Goal: Information Seeking & Learning: Learn about a topic

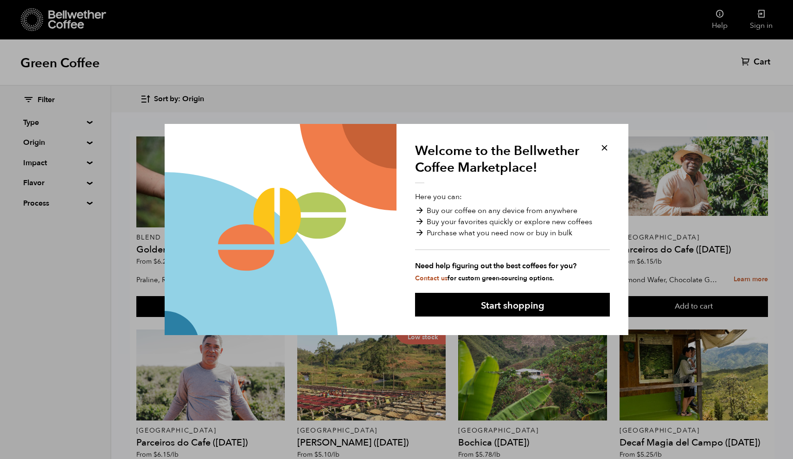
click at [605, 146] on button at bounding box center [605, 147] width 11 height 11
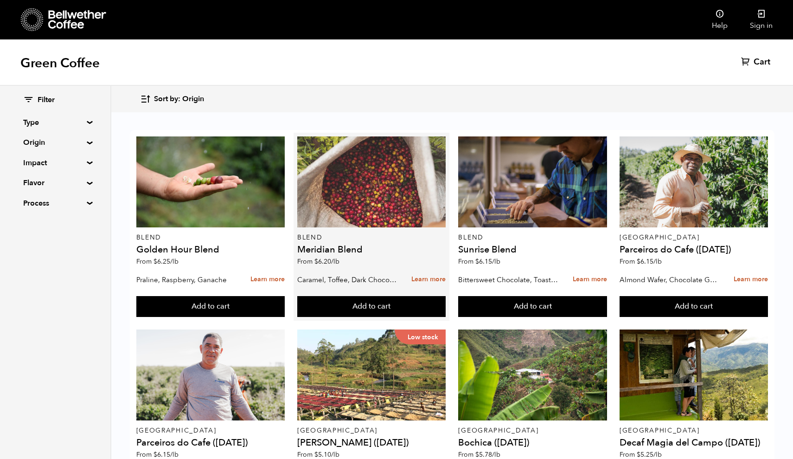
click at [384, 171] on div at bounding box center [371, 181] width 148 height 91
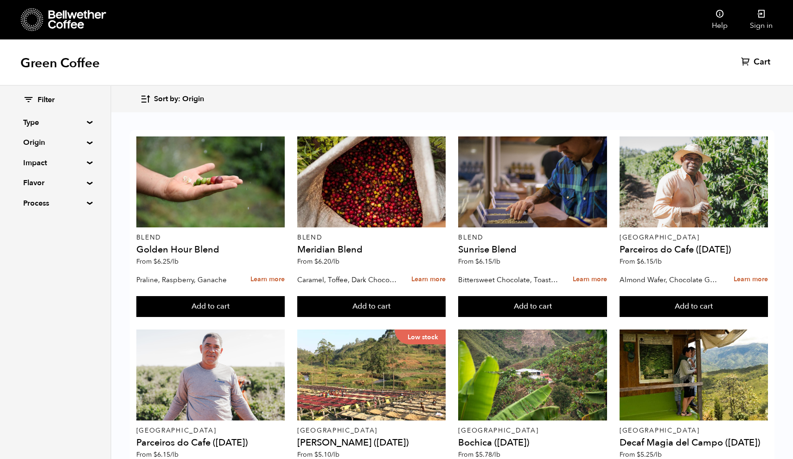
click at [85, 122] on summary "Type" at bounding box center [55, 122] width 64 height 11
click at [85, 141] on summary "Origin" at bounding box center [55, 142] width 64 height 11
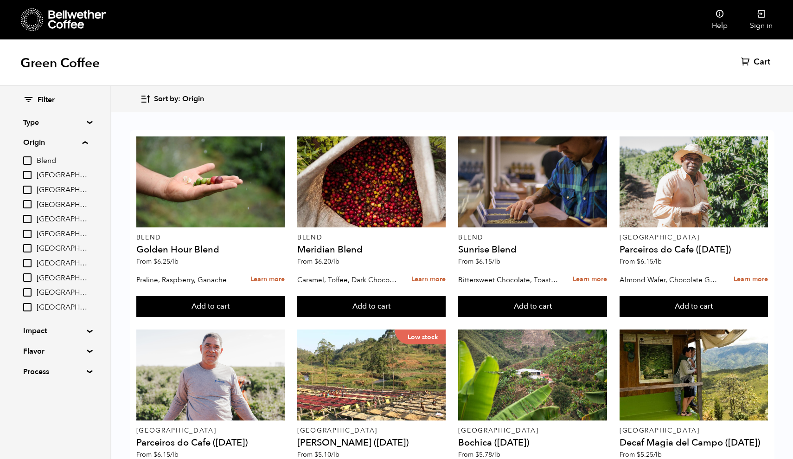
click at [85, 141] on summary "Origin" at bounding box center [55, 142] width 64 height 11
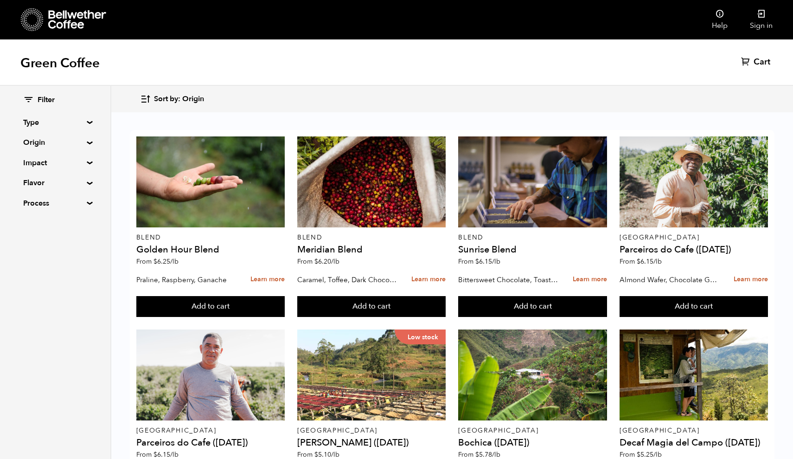
click at [87, 161] on summary "Impact" at bounding box center [55, 162] width 64 height 11
click at [88, 161] on summary "Impact" at bounding box center [55, 162] width 64 height 11
click at [86, 182] on summary "Flavor" at bounding box center [55, 182] width 64 height 11
click at [86, 204] on div "Filter Type Blend Single Origin Decaf Seasonal Year Round Origin Blend Brazil B…" at bounding box center [55, 152] width 110 height 132
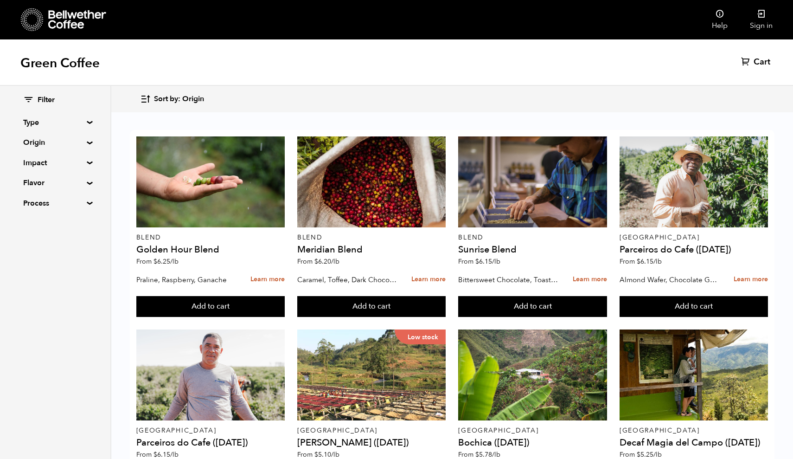
click at [86, 201] on summary "Process" at bounding box center [55, 203] width 64 height 11
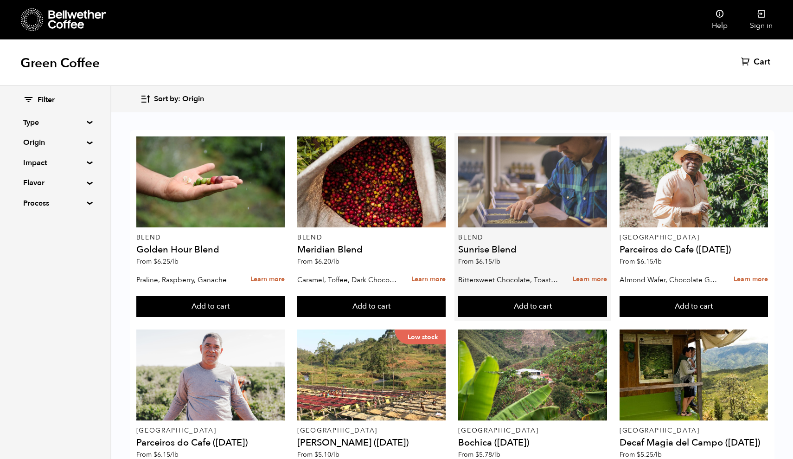
click at [520, 191] on div at bounding box center [532, 181] width 148 height 91
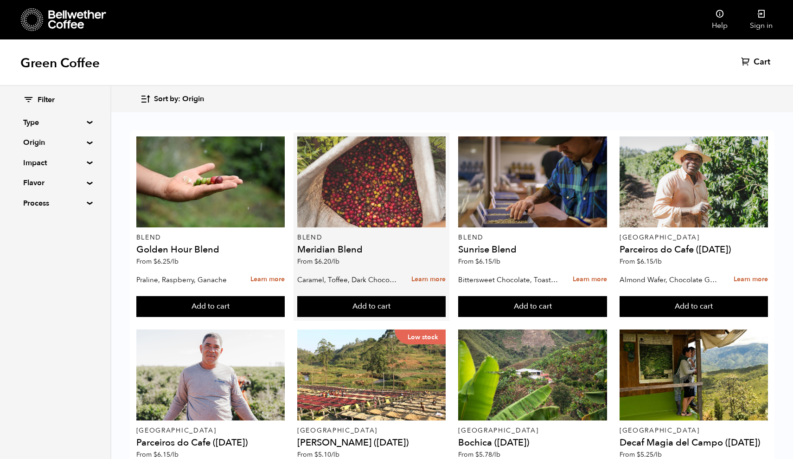
click at [351, 182] on div at bounding box center [371, 181] width 148 height 91
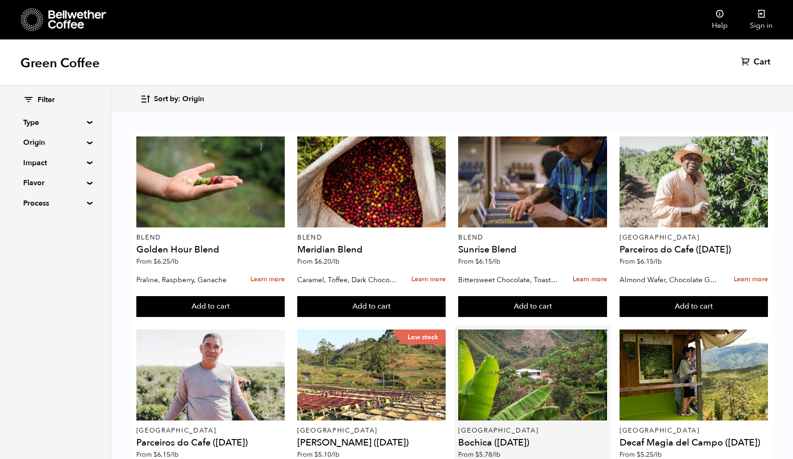
scroll to position [446, 0]
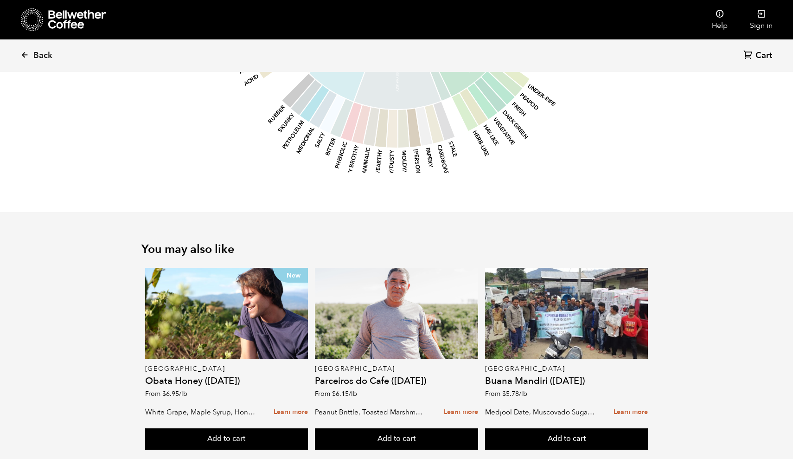
scroll to position [1002, 0]
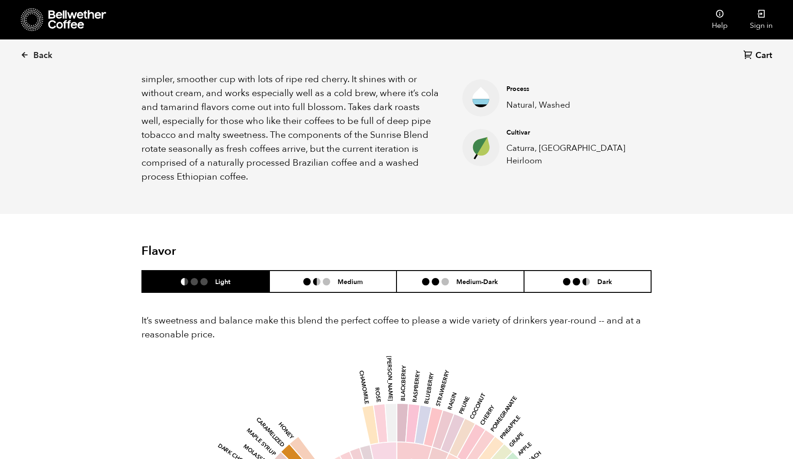
scroll to position [374, 0]
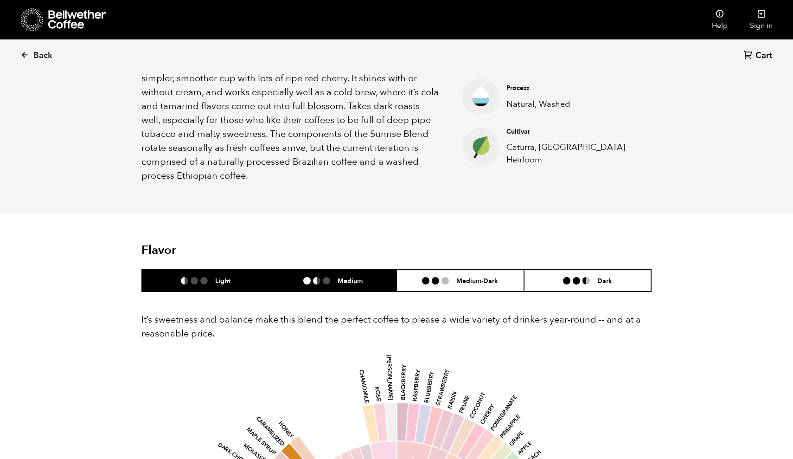
click at [363, 277] on li "Medium" at bounding box center [334, 281] width 128 height 22
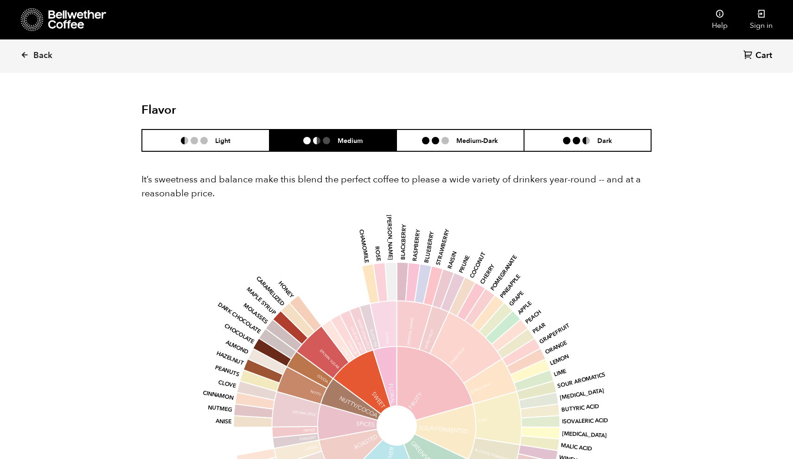
scroll to position [514, 0]
click at [458, 141] on h6 "Medium-Dark" at bounding box center [478, 140] width 42 height 8
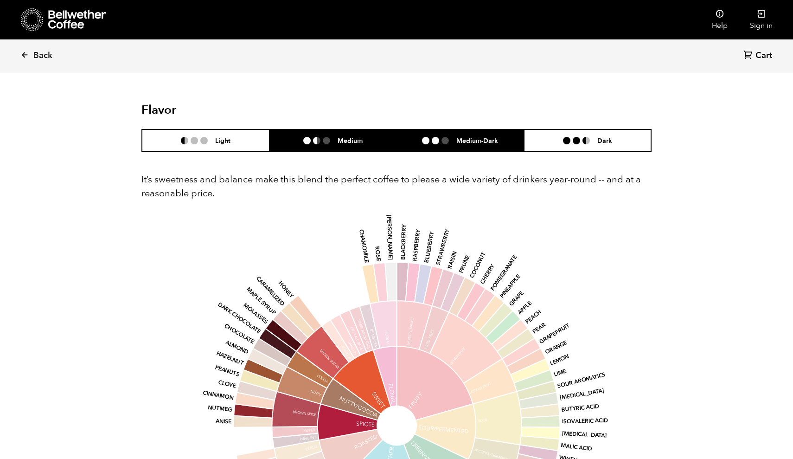
click at [364, 134] on li "Medium" at bounding box center [334, 140] width 128 height 22
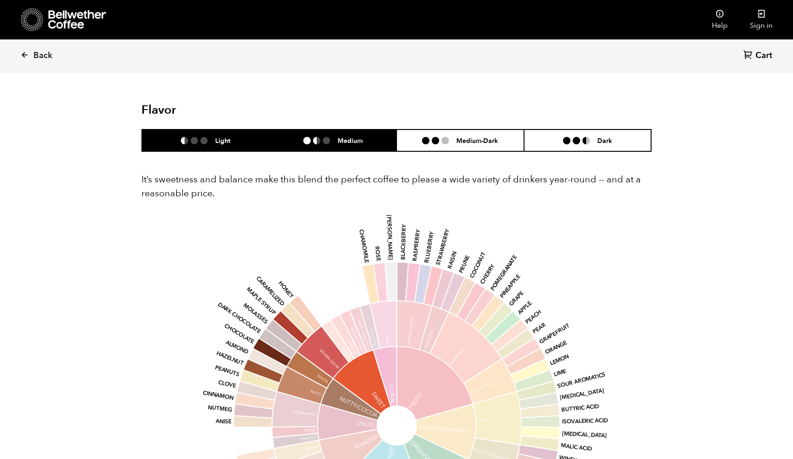
click at [247, 139] on li "Light" at bounding box center [206, 140] width 128 height 22
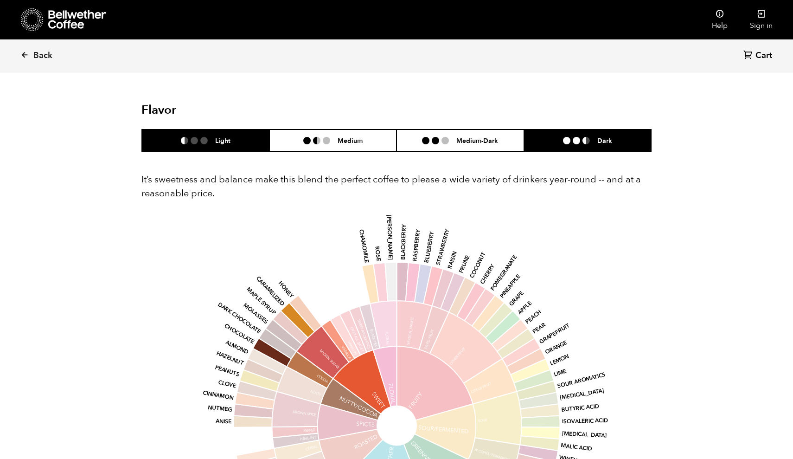
click at [557, 142] on li "Dark" at bounding box center [588, 140] width 128 height 22
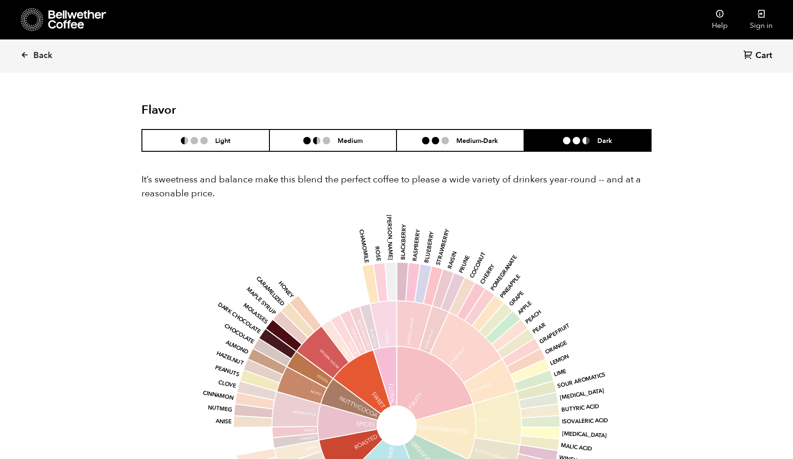
click at [557, 142] on li "Dark" at bounding box center [588, 140] width 128 height 22
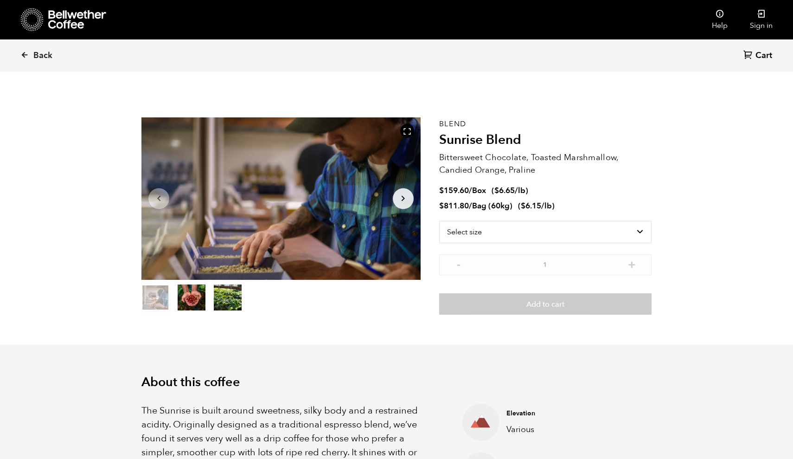
scroll to position [0, 0]
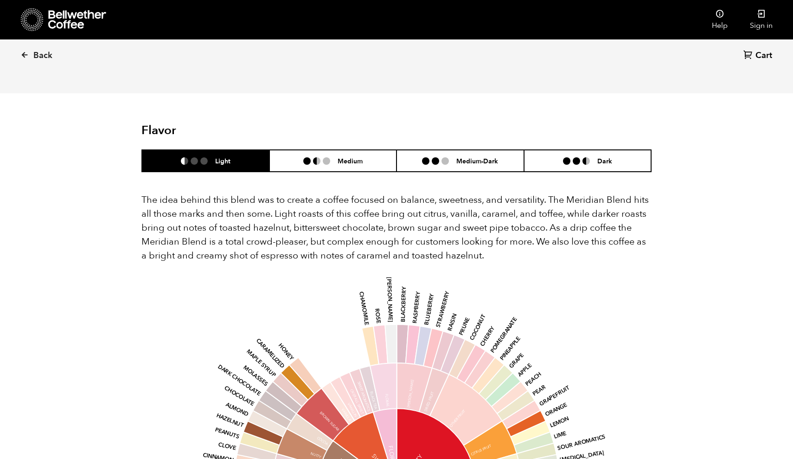
scroll to position [501, 0]
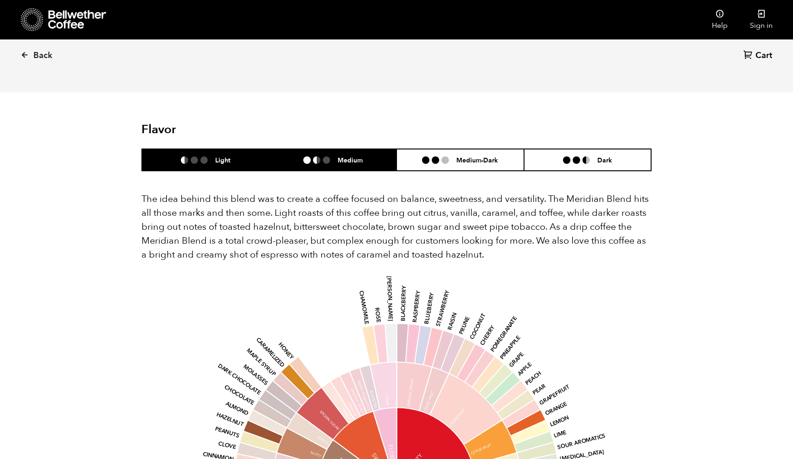
click at [362, 156] on h6 "Medium" at bounding box center [350, 160] width 25 height 8
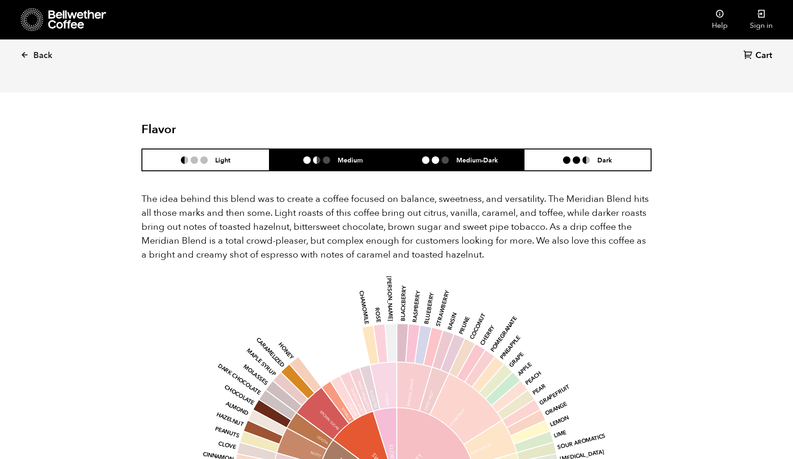
click at [448, 156] on li at bounding box center [445, 159] width 7 height 7
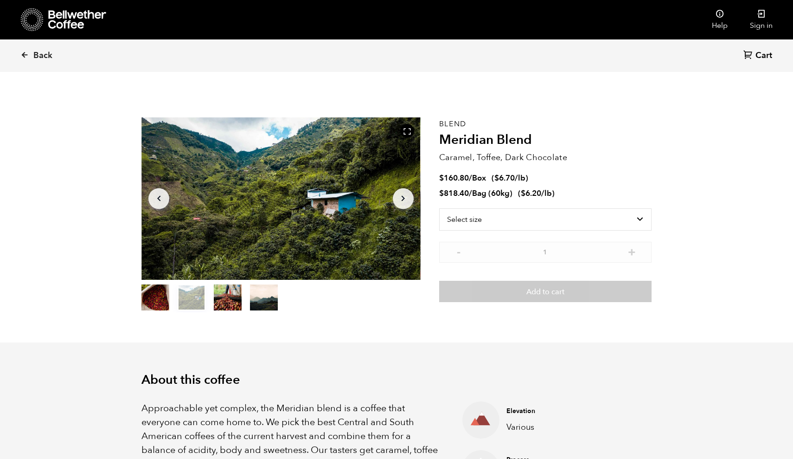
scroll to position [0, 0]
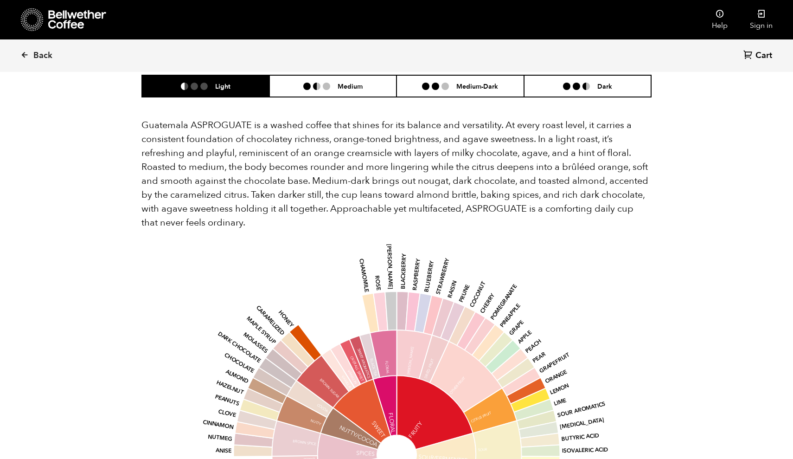
scroll to position [608, 0]
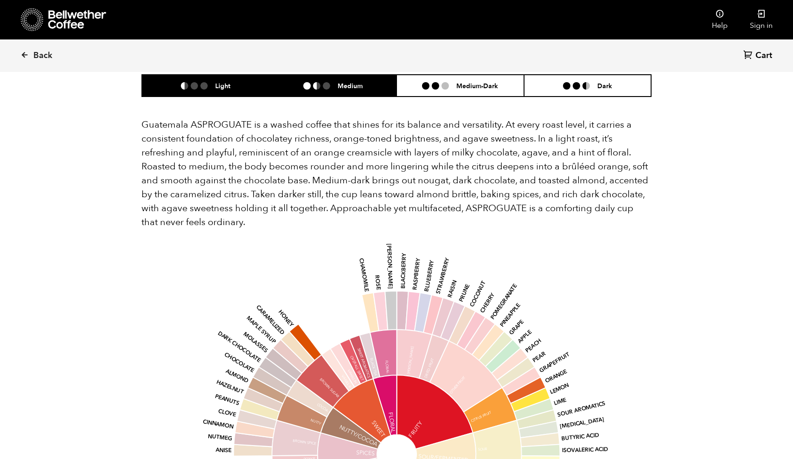
click at [330, 83] on li "Medium" at bounding box center [334, 86] width 128 height 22
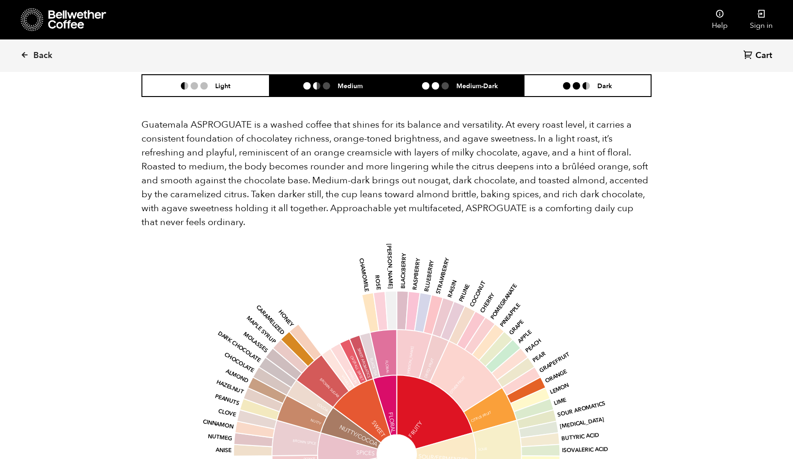
click at [452, 82] on ul at bounding box center [439, 85] width 34 height 7
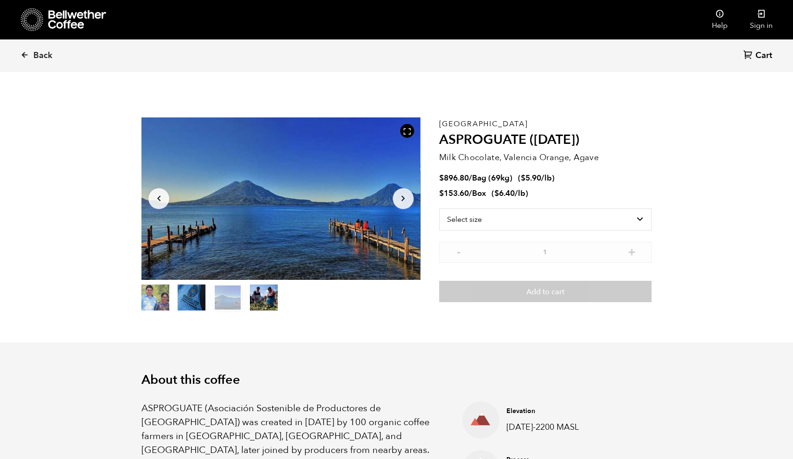
scroll to position [0, 0]
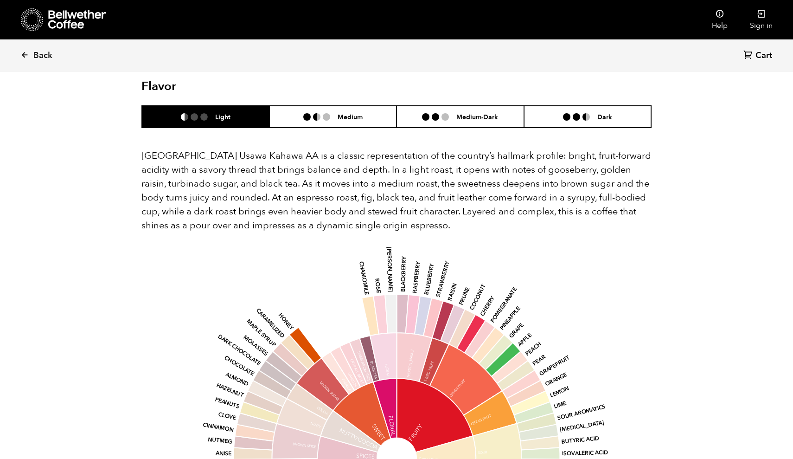
scroll to position [577, 0]
click at [309, 113] on li at bounding box center [306, 116] width 7 height 7
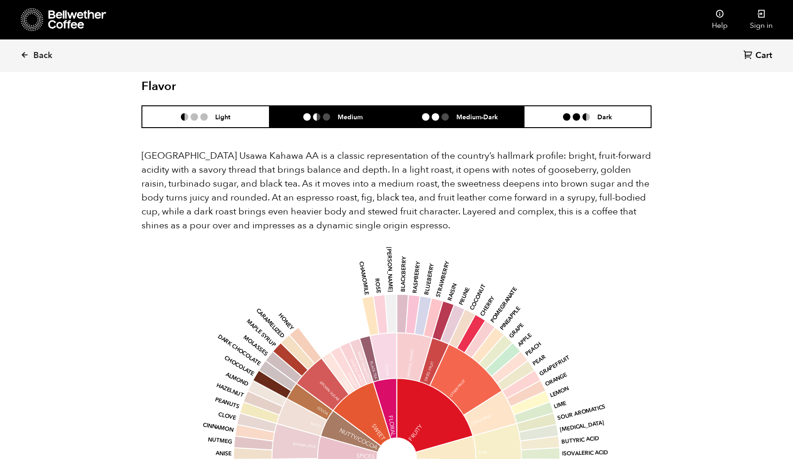
click at [425, 109] on li "Medium-Dark" at bounding box center [461, 117] width 128 height 22
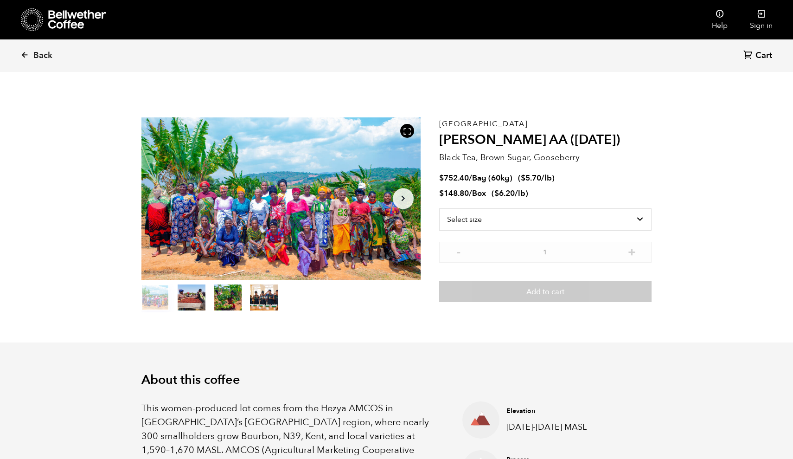
scroll to position [0, 0]
